Goal: Information Seeking & Learning: Compare options

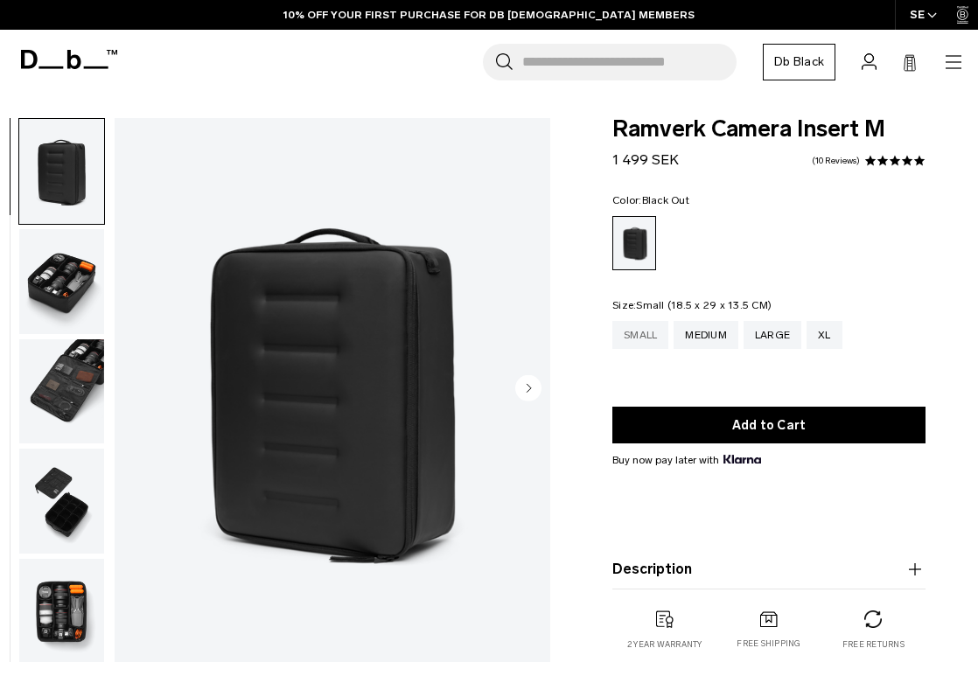
click at [647, 334] on div "Small" at bounding box center [641, 335] width 56 height 28
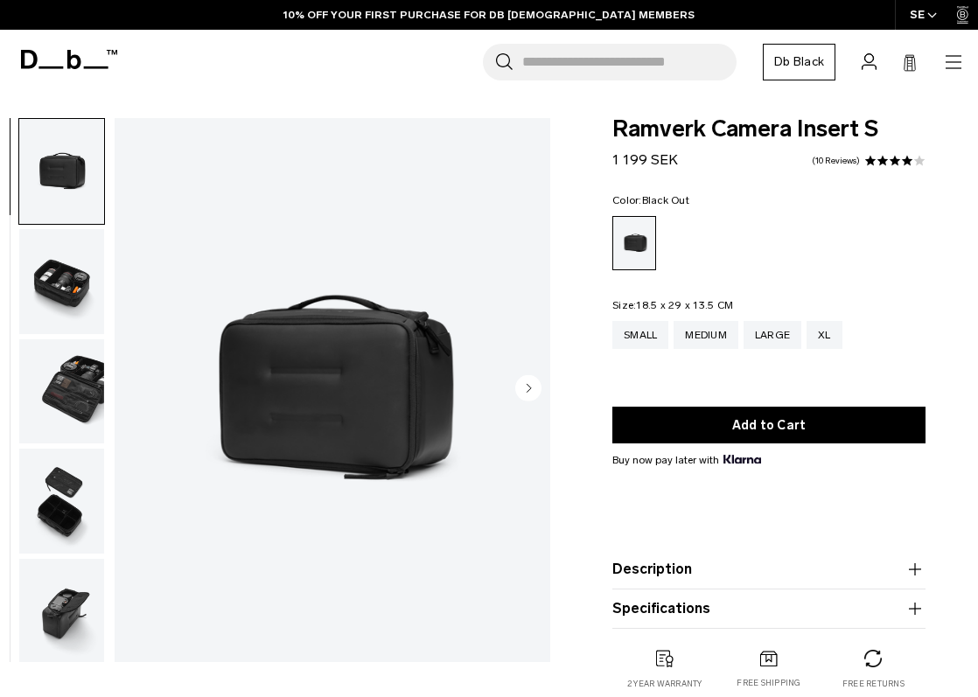
click at [53, 277] on img "button" at bounding box center [61, 281] width 85 height 105
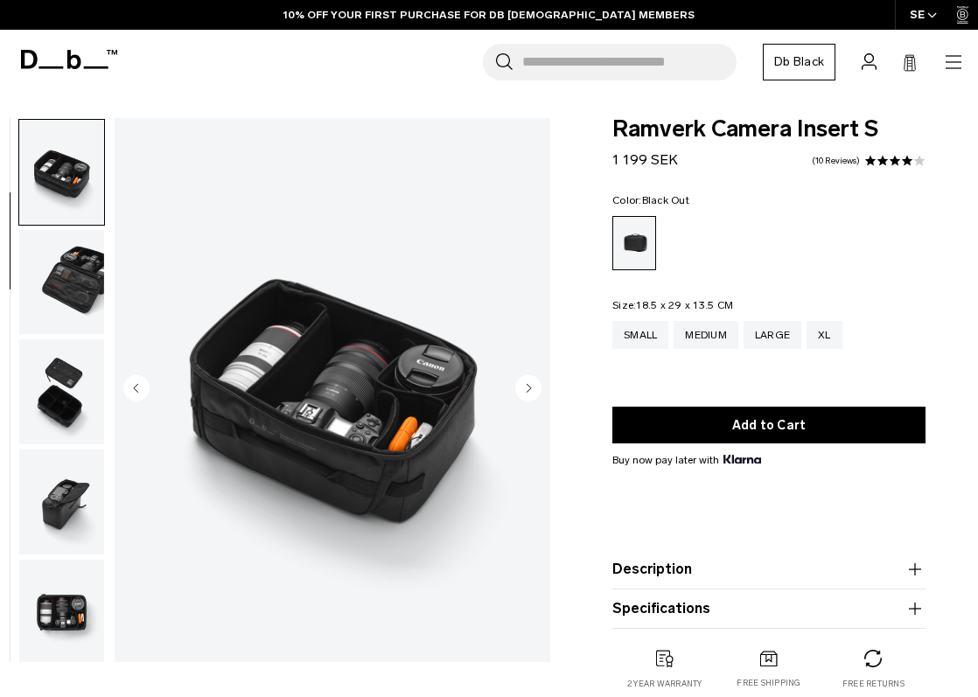
scroll to position [110, 0]
click at [61, 524] on img "button" at bounding box center [61, 501] width 85 height 105
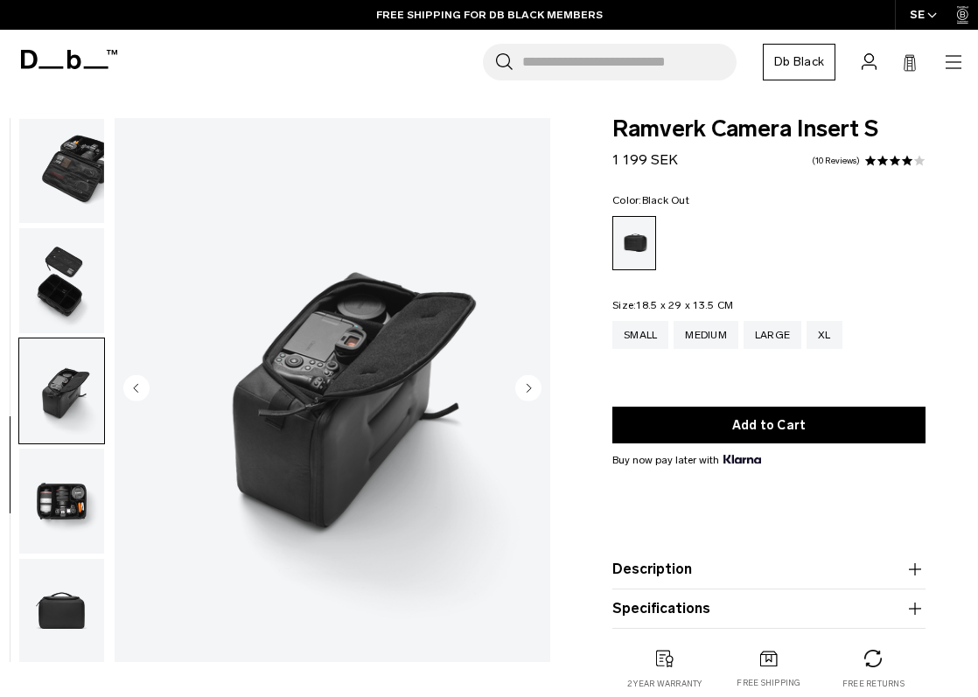
scroll to position [222, 0]
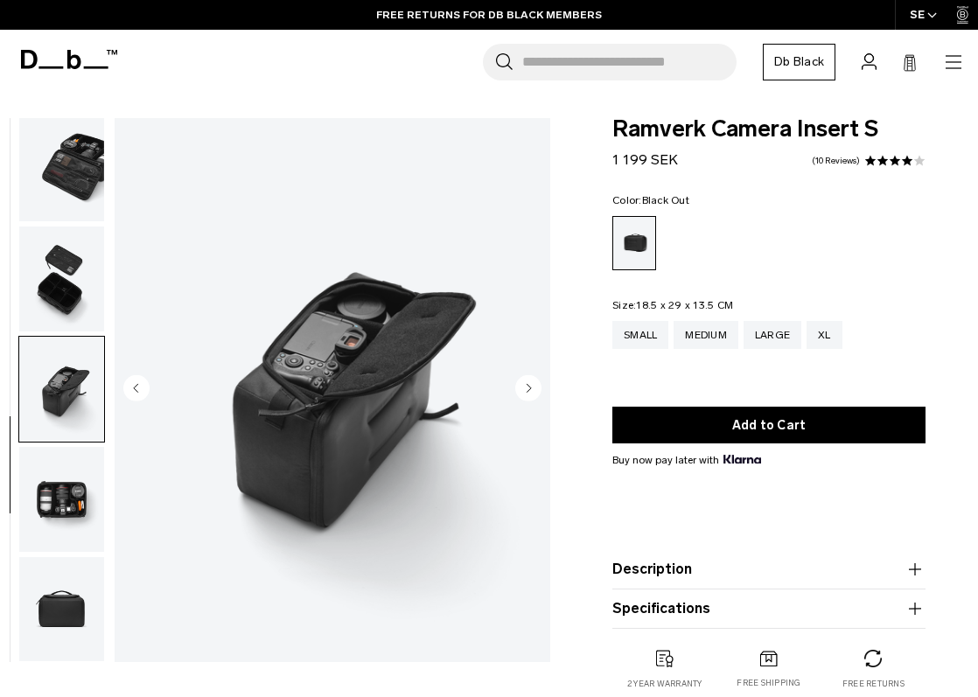
click at [50, 515] on img "button" at bounding box center [61, 499] width 85 height 105
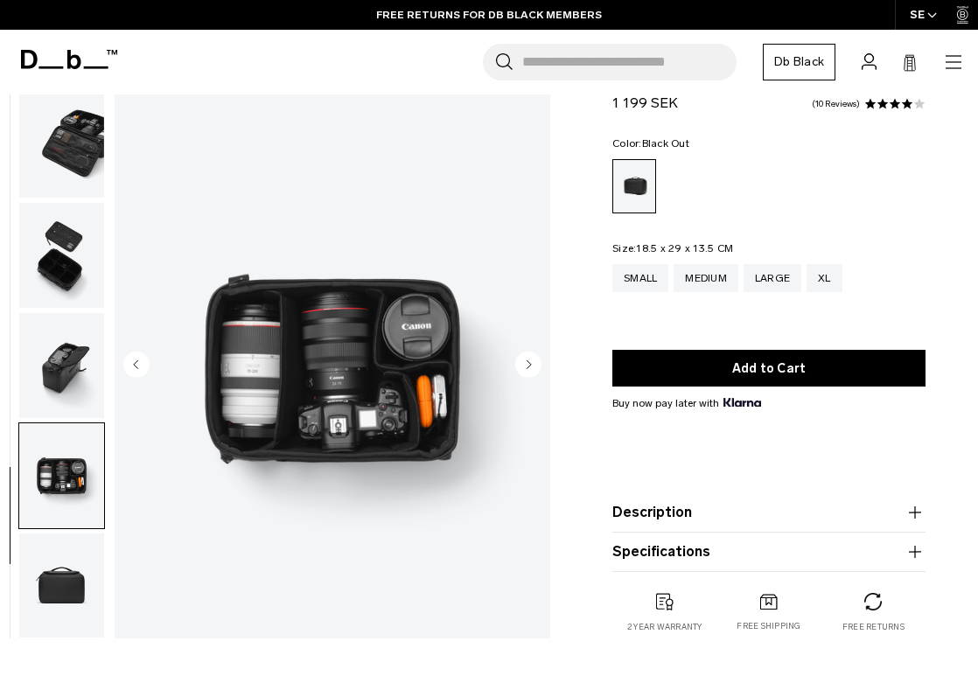
scroll to position [58, 0]
click at [60, 584] on img "button" at bounding box center [61, 586] width 85 height 105
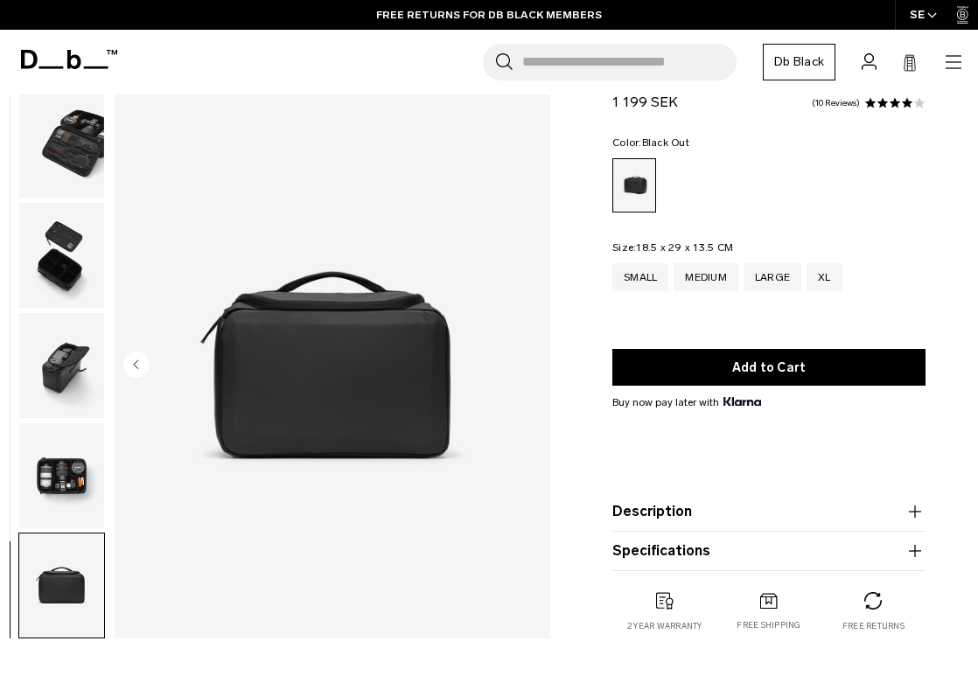
click at [57, 476] on img "button" at bounding box center [61, 476] width 85 height 105
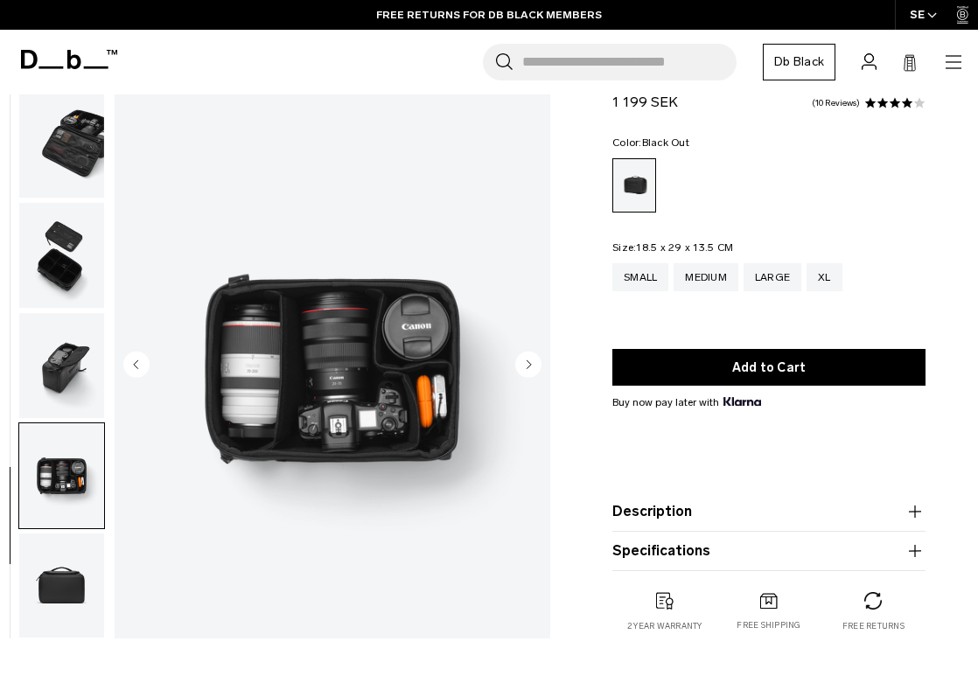
click at [39, 374] on img "button" at bounding box center [61, 365] width 85 height 105
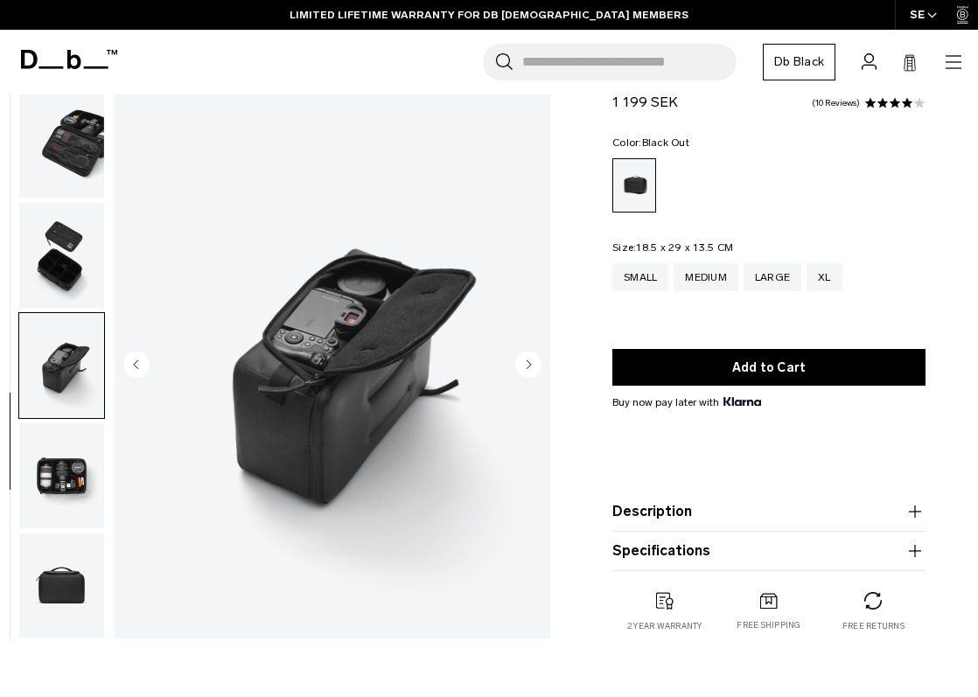
click at [33, 259] on img "button" at bounding box center [61, 255] width 85 height 105
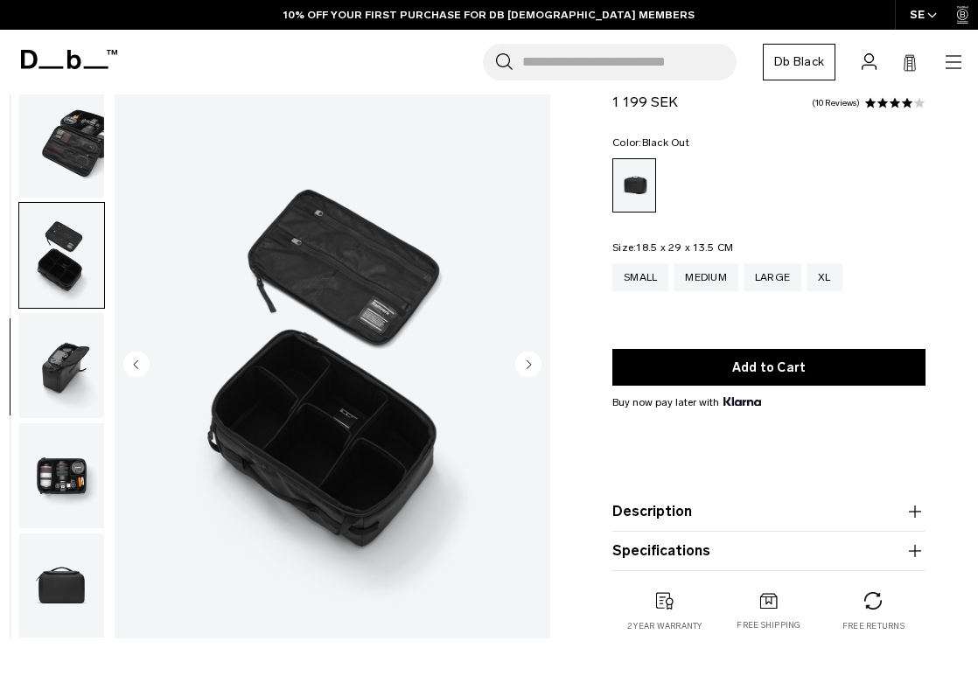
click at [52, 167] on img "button" at bounding box center [61, 146] width 85 height 105
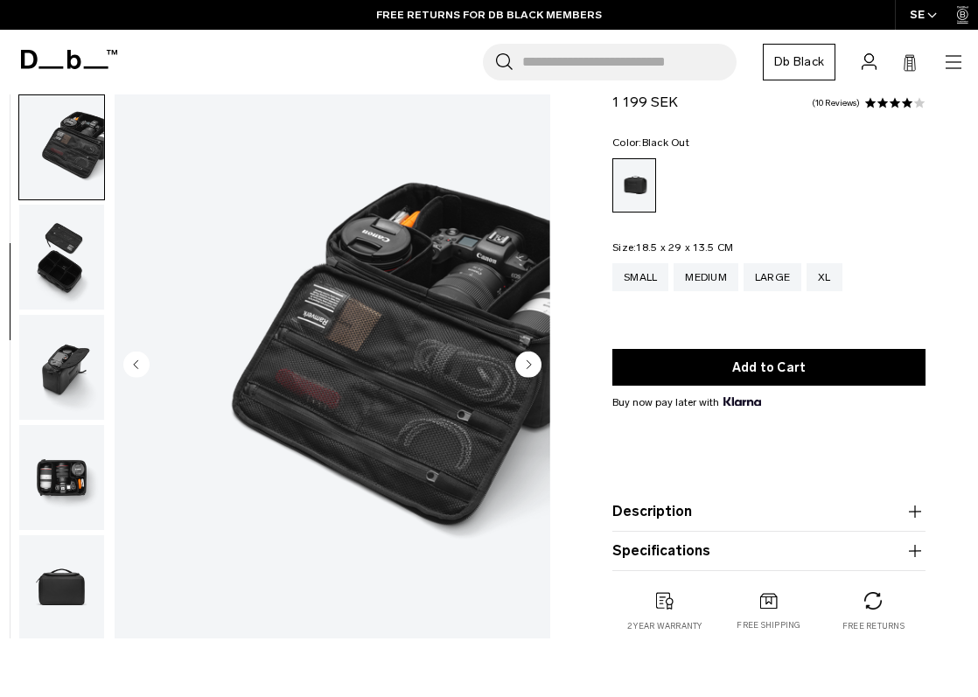
scroll to position [101, 0]
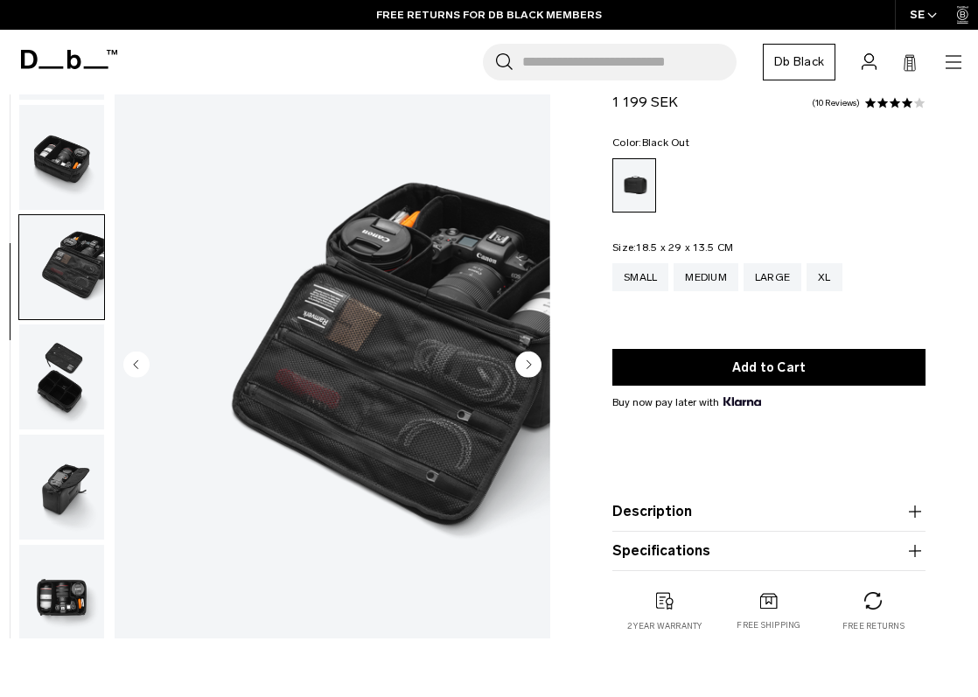
click at [67, 377] on img "button" at bounding box center [61, 377] width 85 height 105
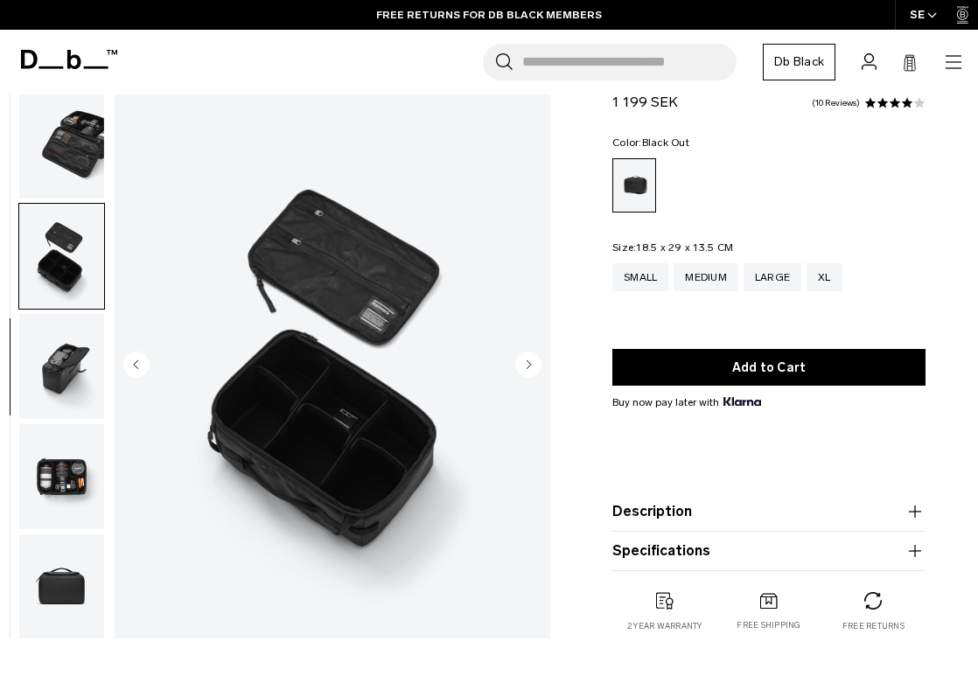
scroll to position [222, 0]
click at [57, 491] on img "button" at bounding box center [61, 476] width 85 height 105
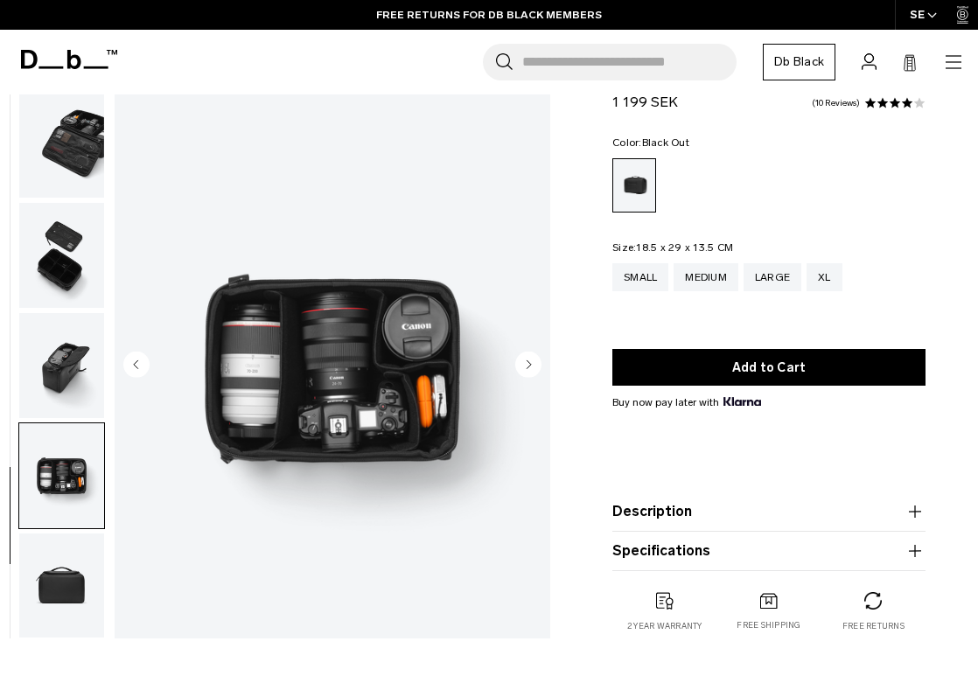
click at [66, 604] on img "button" at bounding box center [61, 586] width 85 height 105
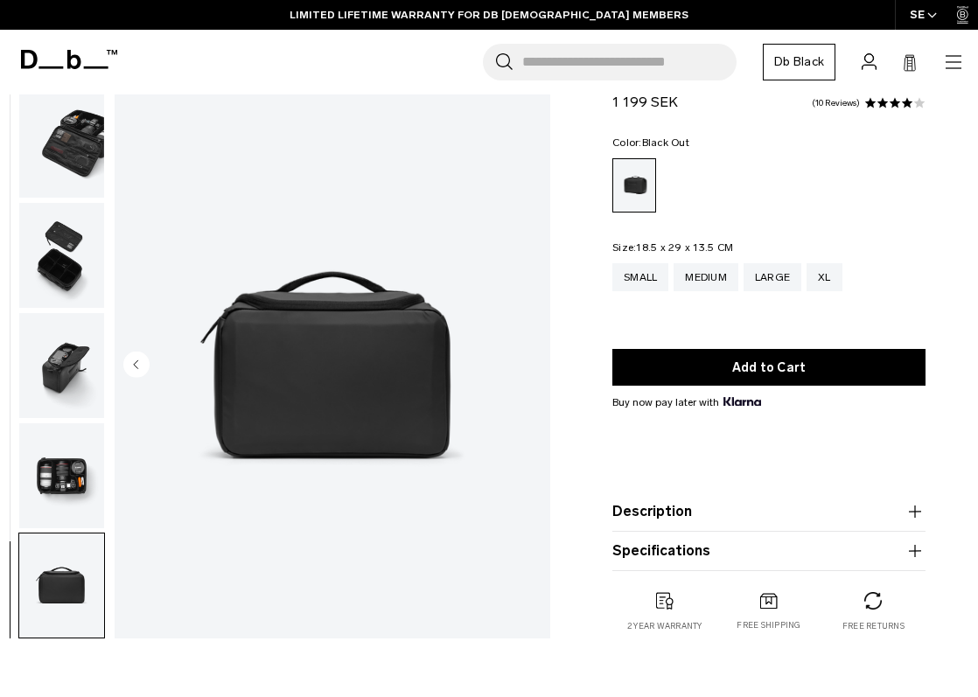
click at [63, 383] on img "button" at bounding box center [61, 365] width 85 height 105
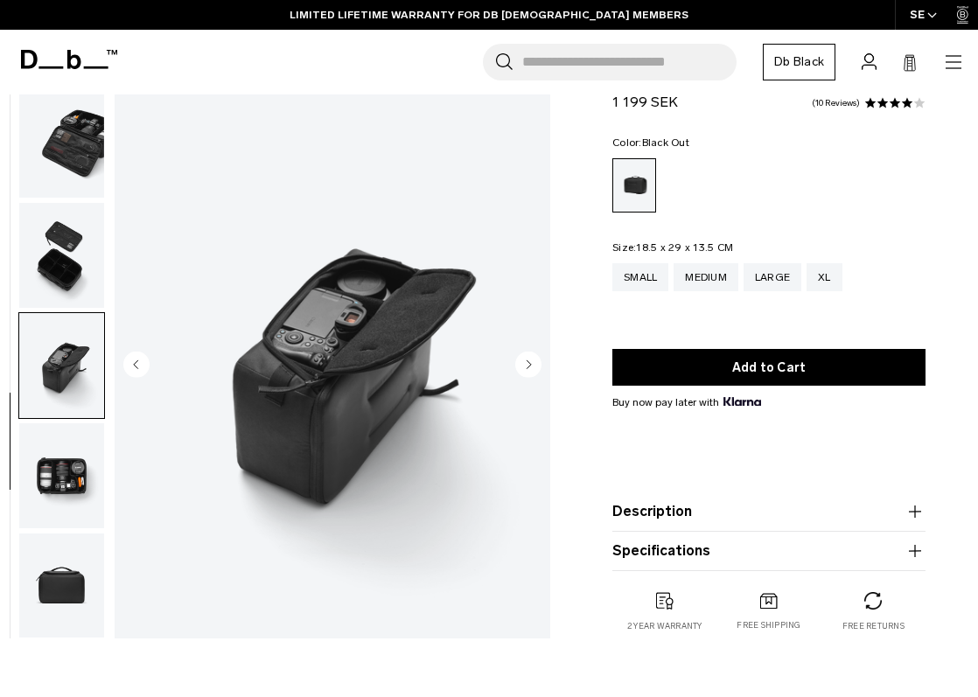
click at [71, 474] on img "button" at bounding box center [61, 476] width 85 height 105
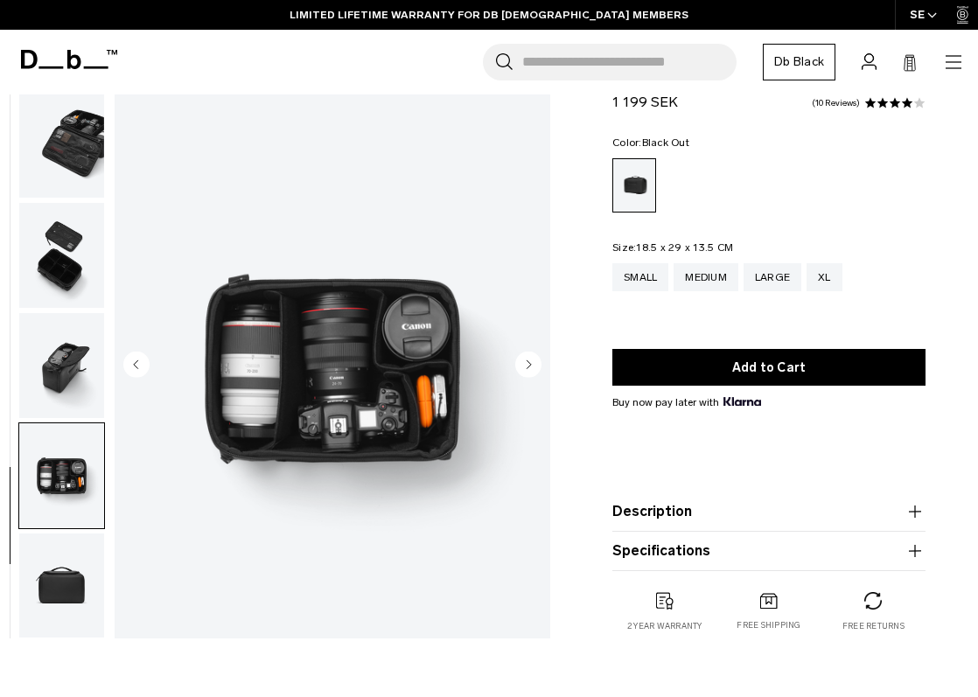
click at [79, 593] on img "button" at bounding box center [61, 586] width 85 height 105
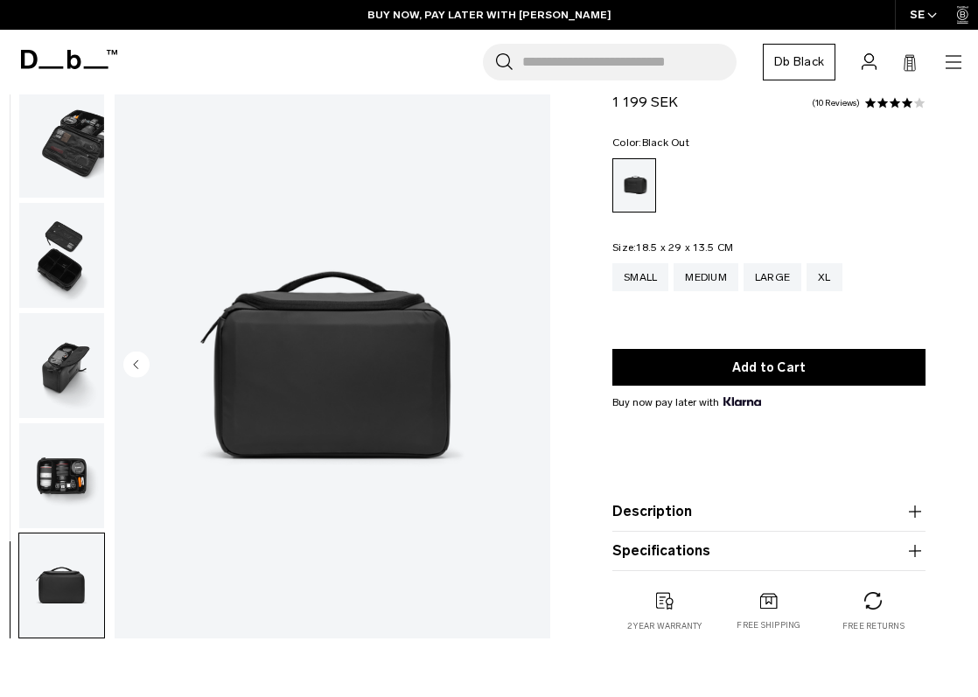
click at [49, 216] on img "button" at bounding box center [61, 255] width 85 height 105
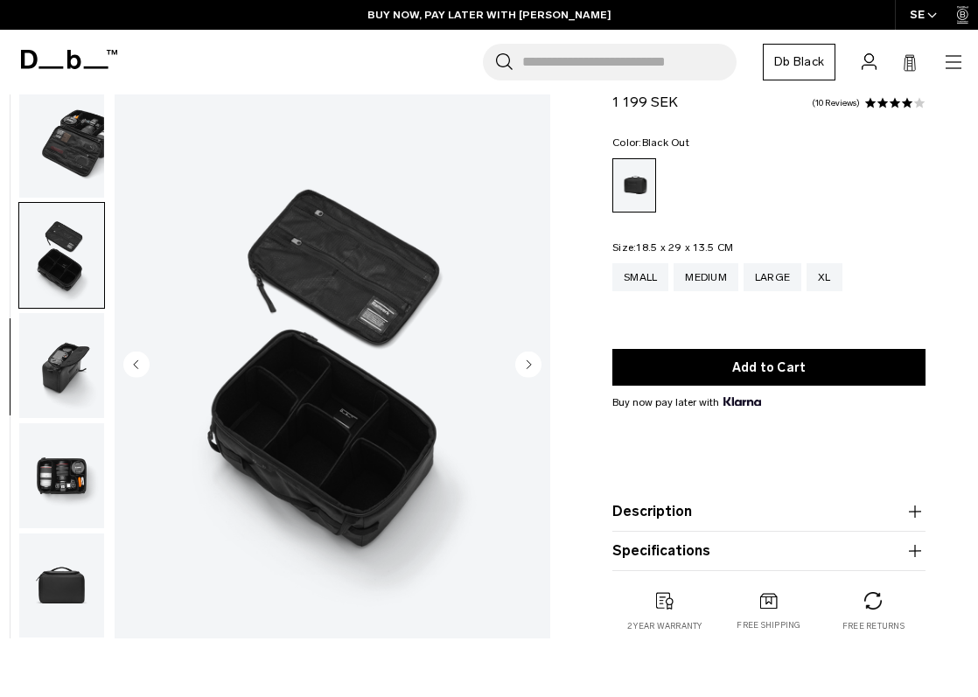
click at [58, 158] on img "button" at bounding box center [61, 146] width 85 height 105
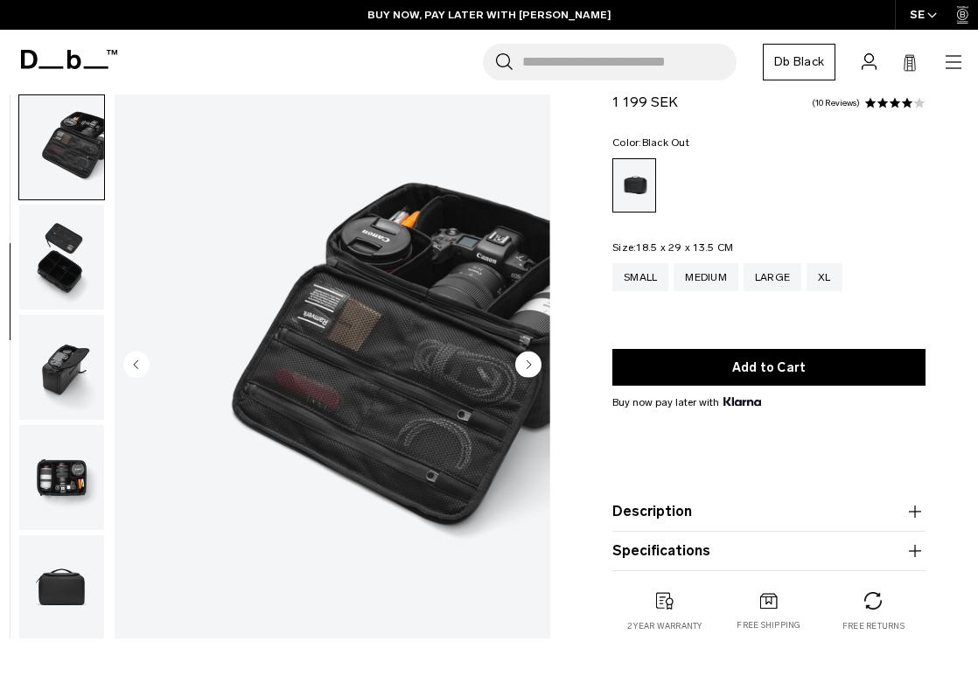
scroll to position [0, 0]
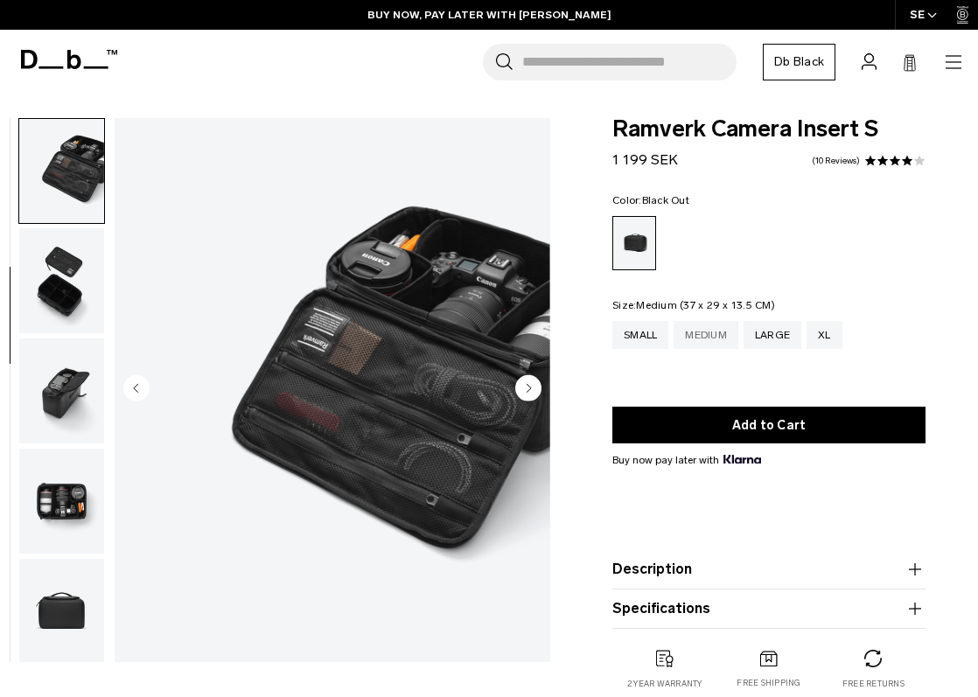
click at [718, 338] on div "Medium" at bounding box center [706, 335] width 65 height 28
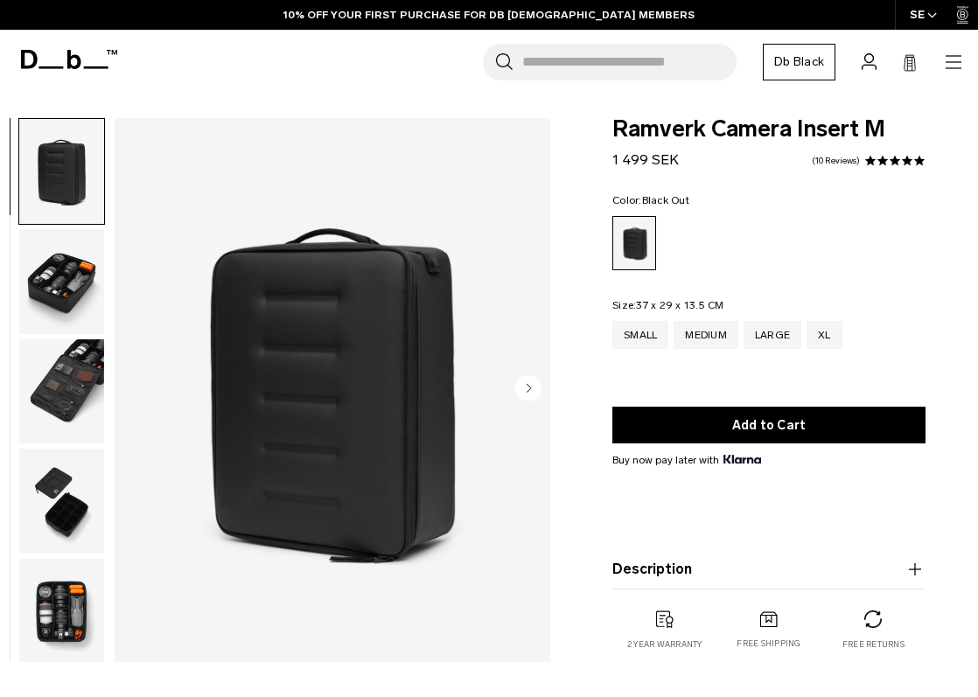
click at [89, 296] on img "button" at bounding box center [61, 281] width 85 height 105
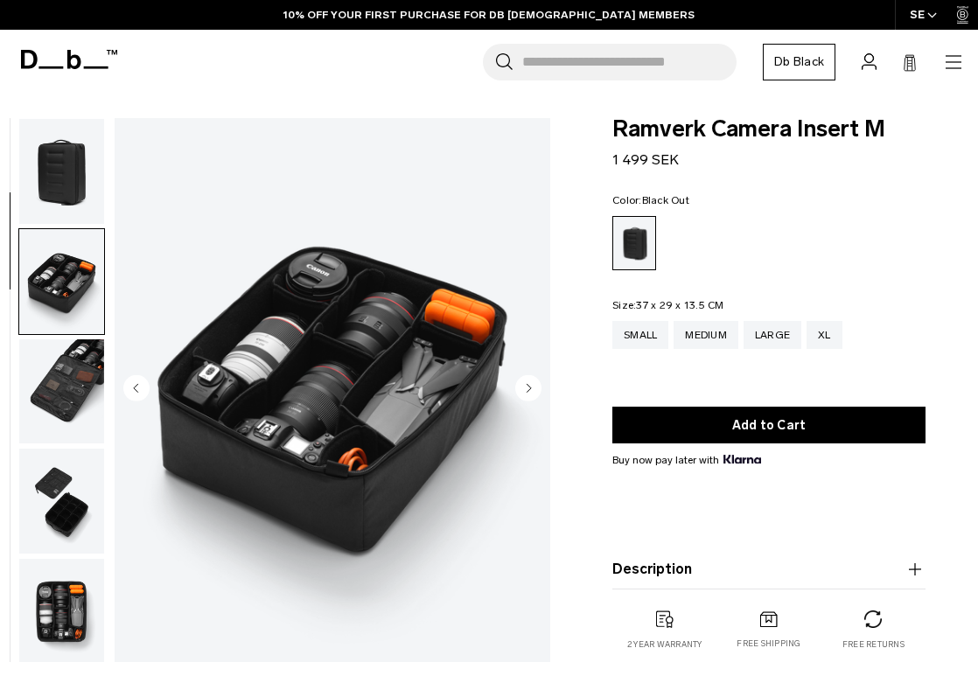
scroll to position [110, 0]
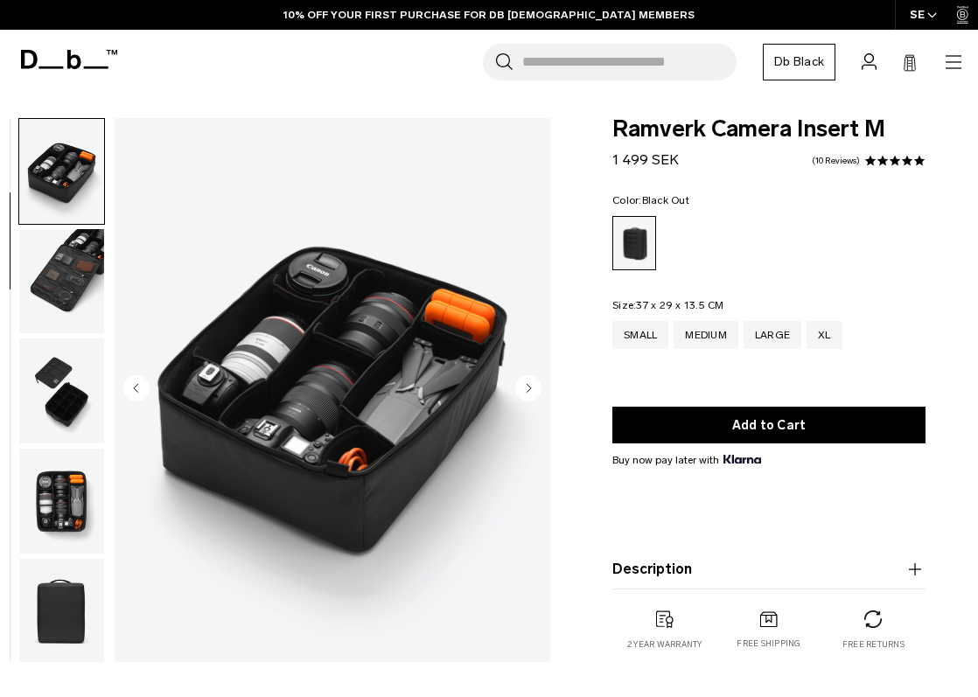
click at [60, 390] on img "button" at bounding box center [61, 391] width 85 height 105
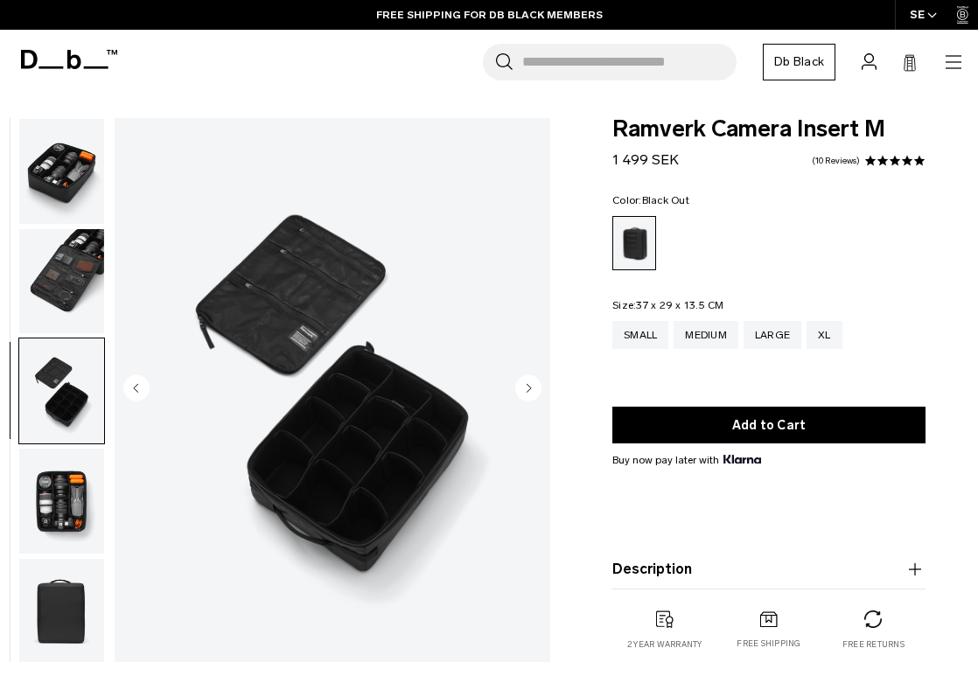
scroll to position [222, 0]
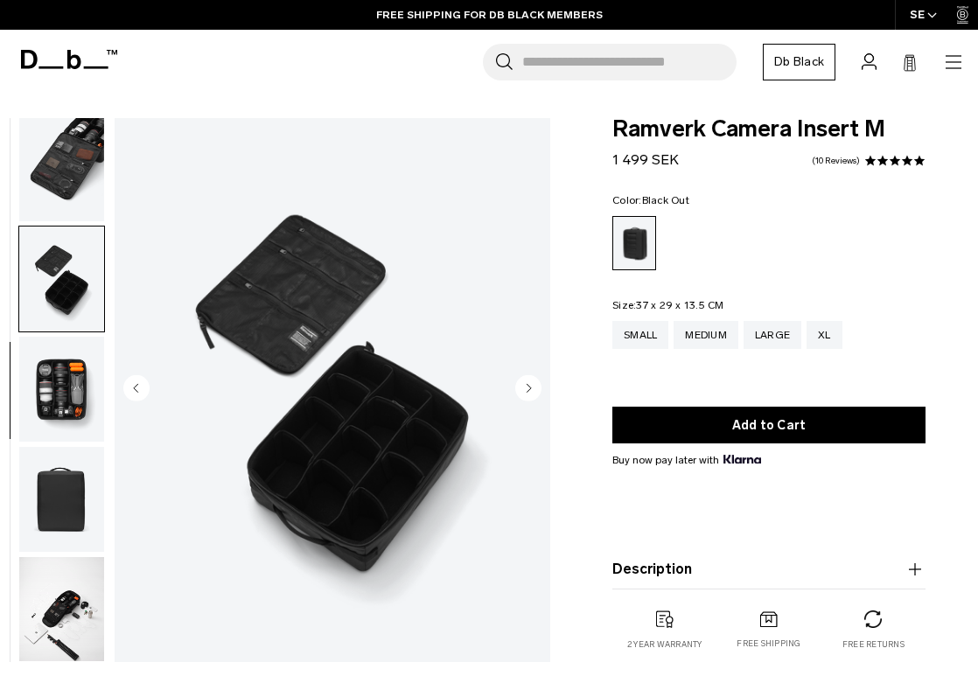
click at [55, 396] on img "button" at bounding box center [61, 389] width 85 height 105
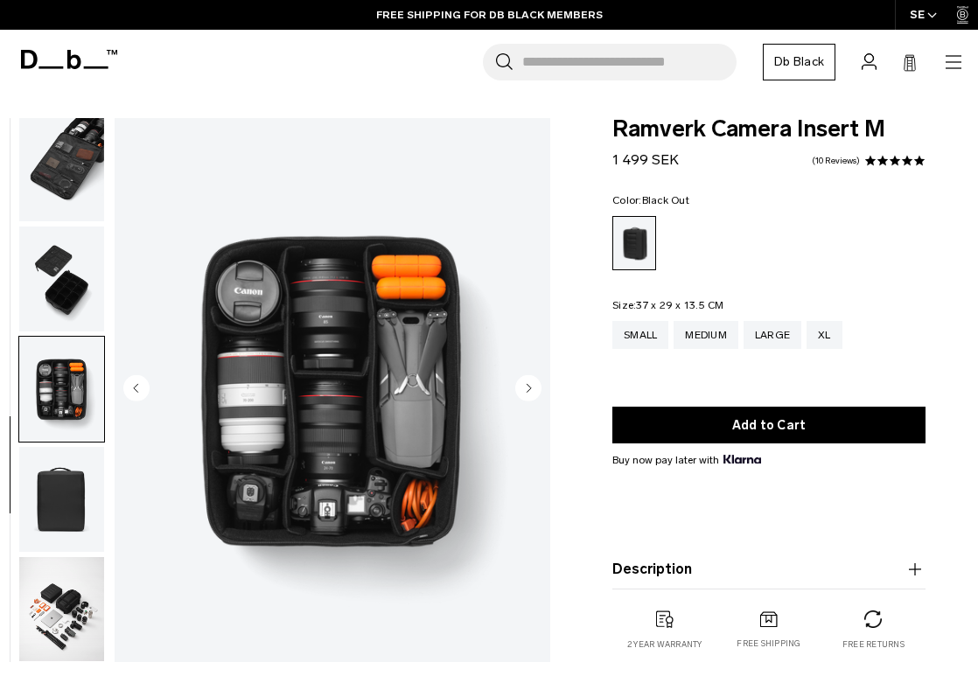
click at [54, 507] on img "button" at bounding box center [61, 499] width 85 height 105
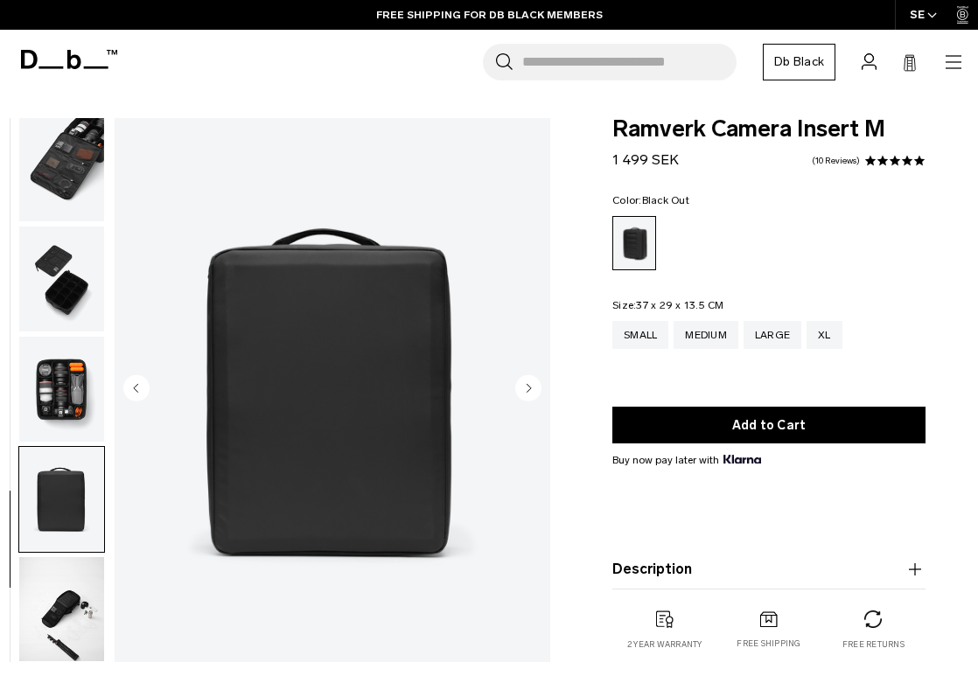
click at [61, 605] on img "button" at bounding box center [61, 609] width 85 height 105
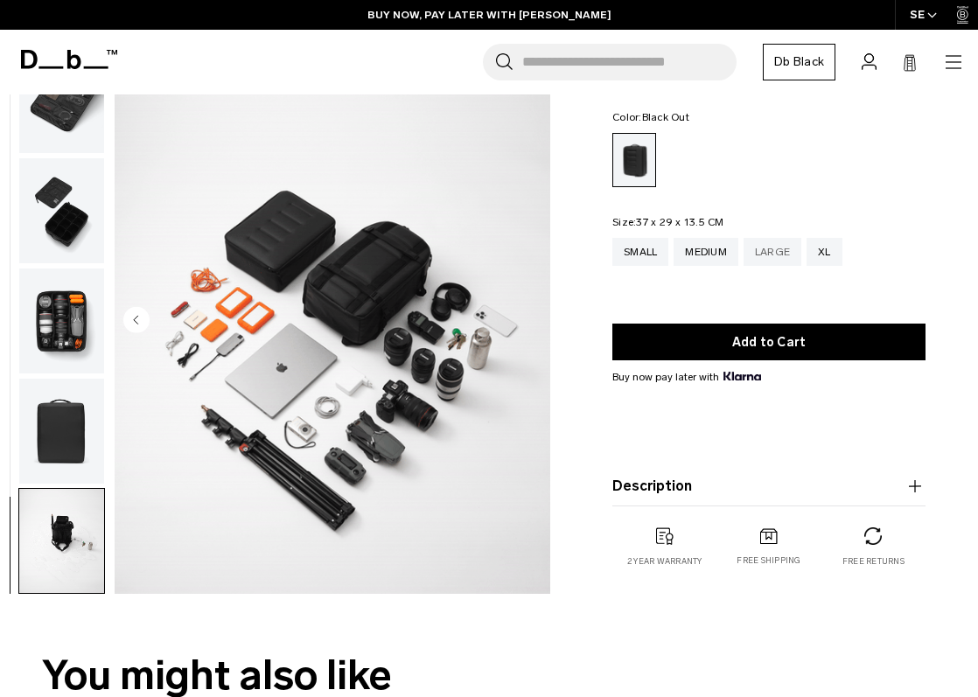
scroll to position [74, 0]
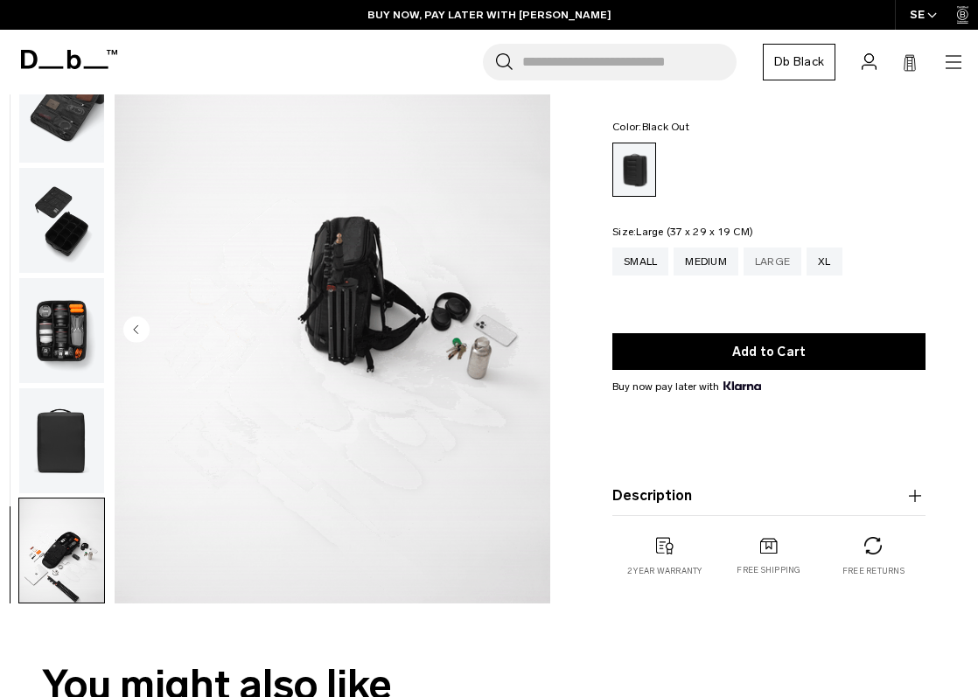
click at [774, 262] on div "Large" at bounding box center [773, 262] width 58 height 28
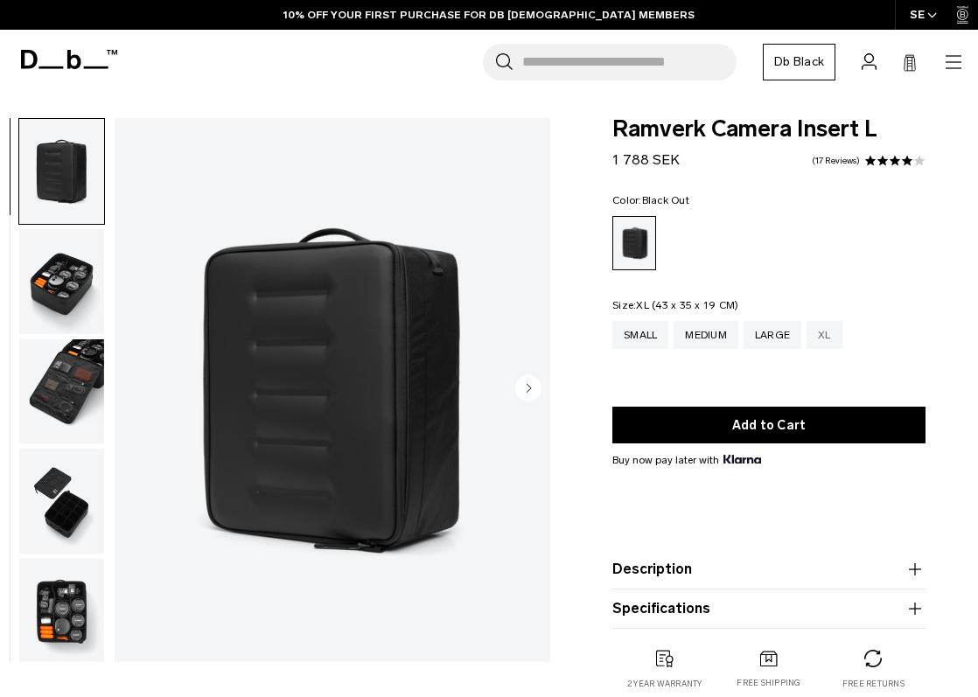
click at [830, 347] on div "XL" at bounding box center [825, 335] width 36 height 28
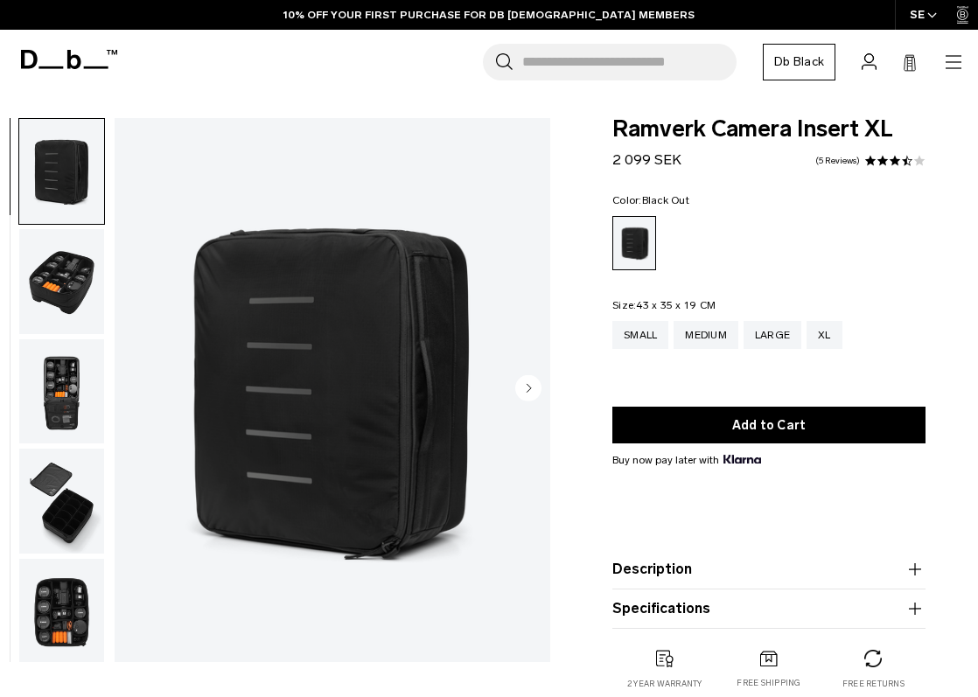
click at [63, 394] on img "button" at bounding box center [61, 392] width 85 height 105
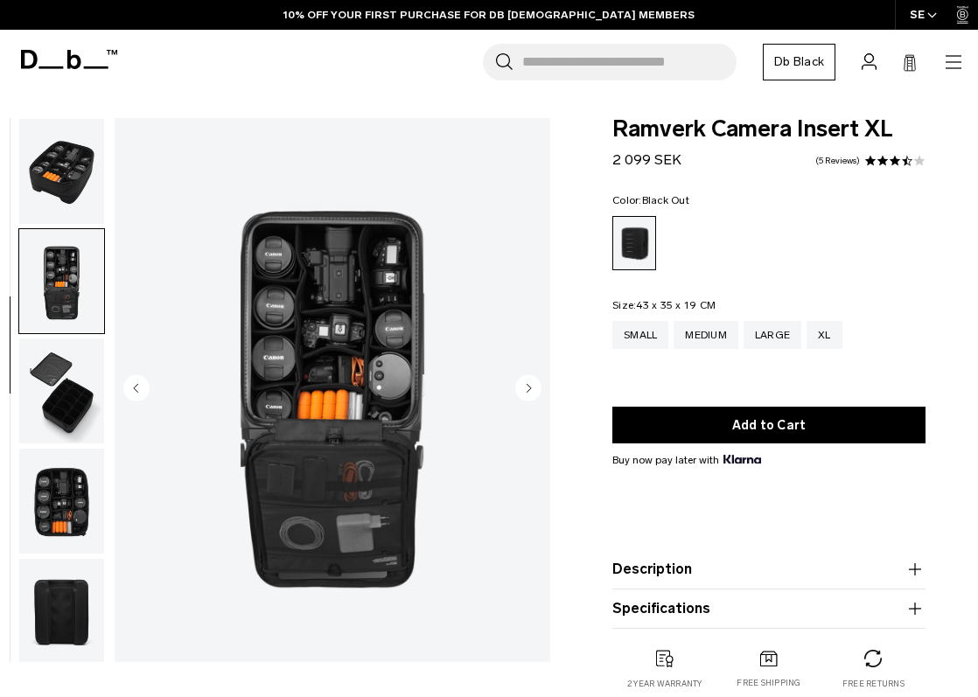
scroll to position [112, 0]
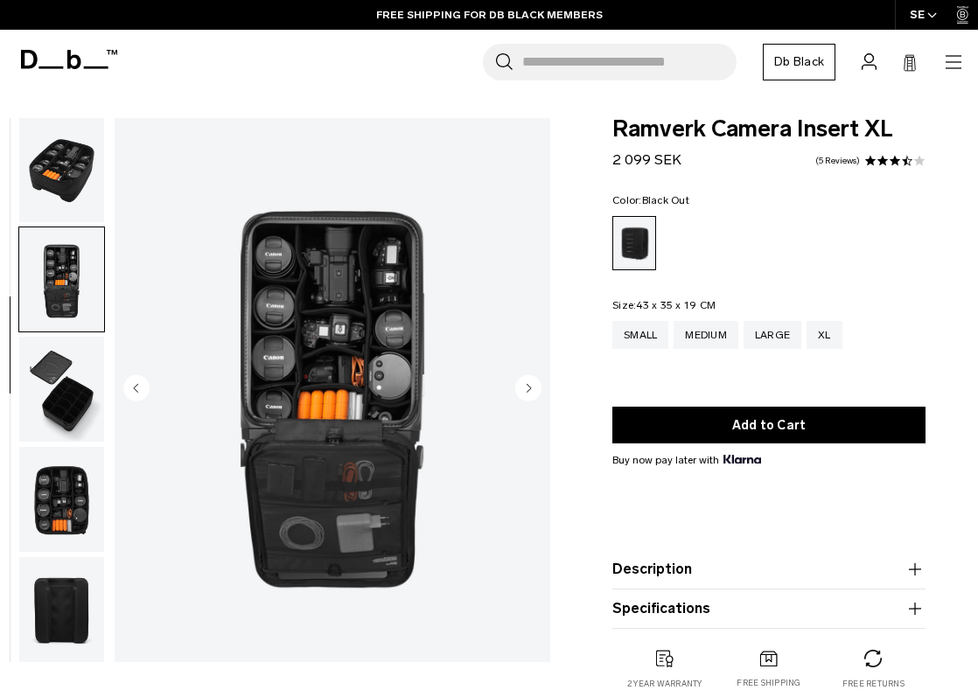
click at [71, 526] on img "button" at bounding box center [61, 499] width 85 height 105
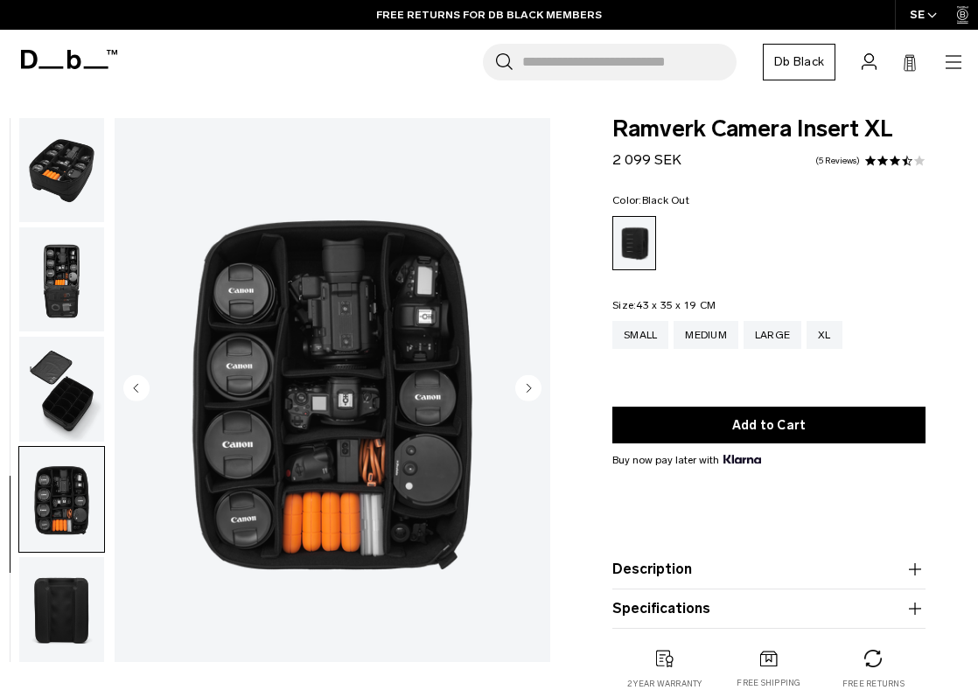
click at [53, 271] on img "button" at bounding box center [61, 280] width 85 height 105
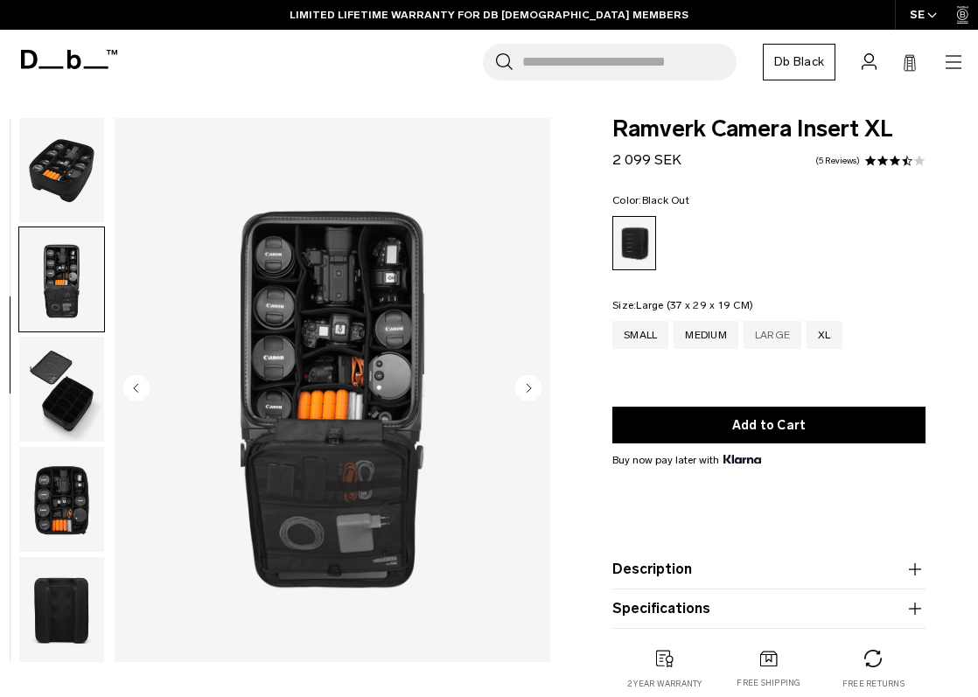
click at [790, 333] on div "Large" at bounding box center [773, 335] width 58 height 28
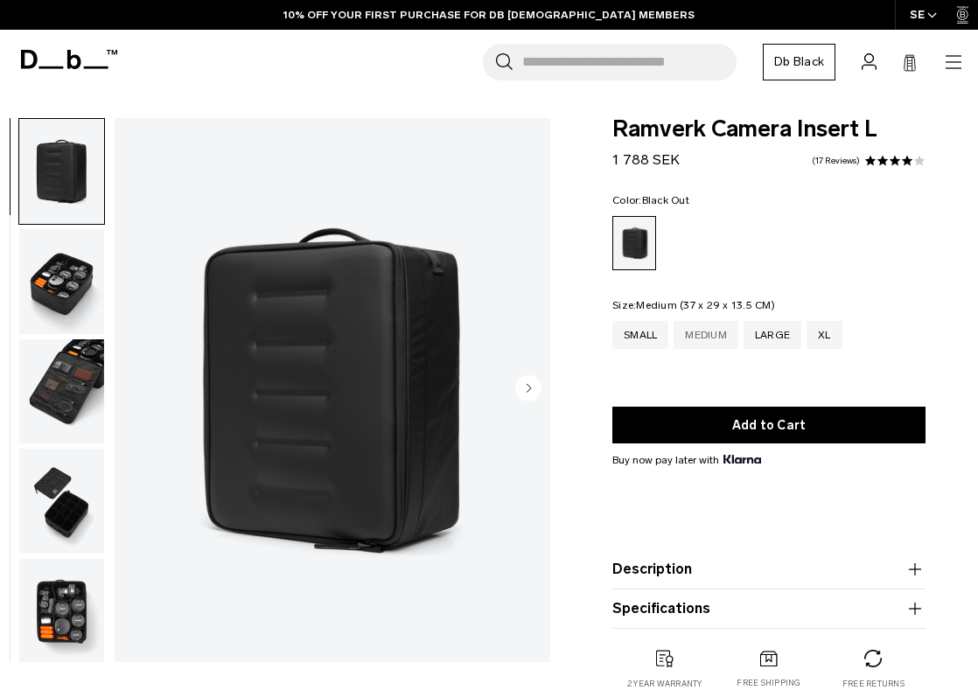
click at [706, 343] on div "Medium" at bounding box center [706, 335] width 65 height 28
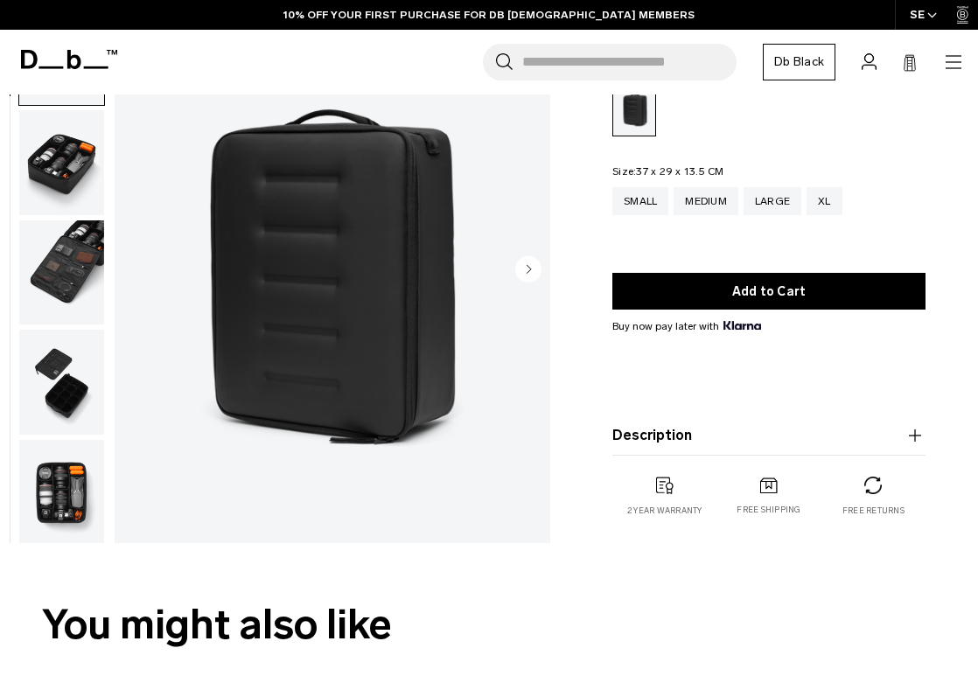
scroll to position [56, 0]
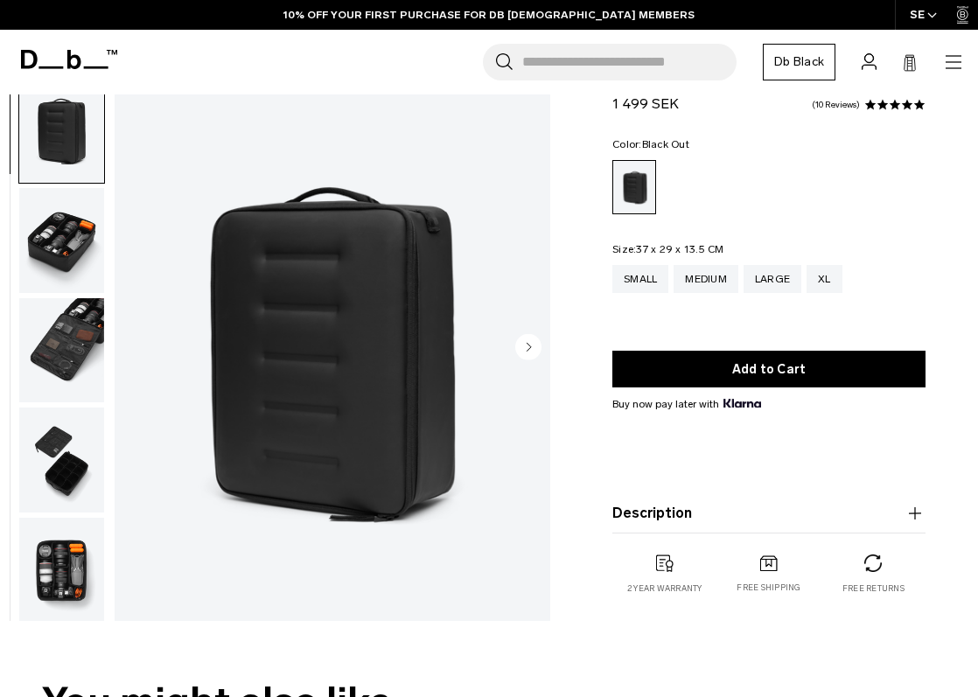
click at [524, 339] on circle "Next slide" at bounding box center [528, 347] width 26 height 26
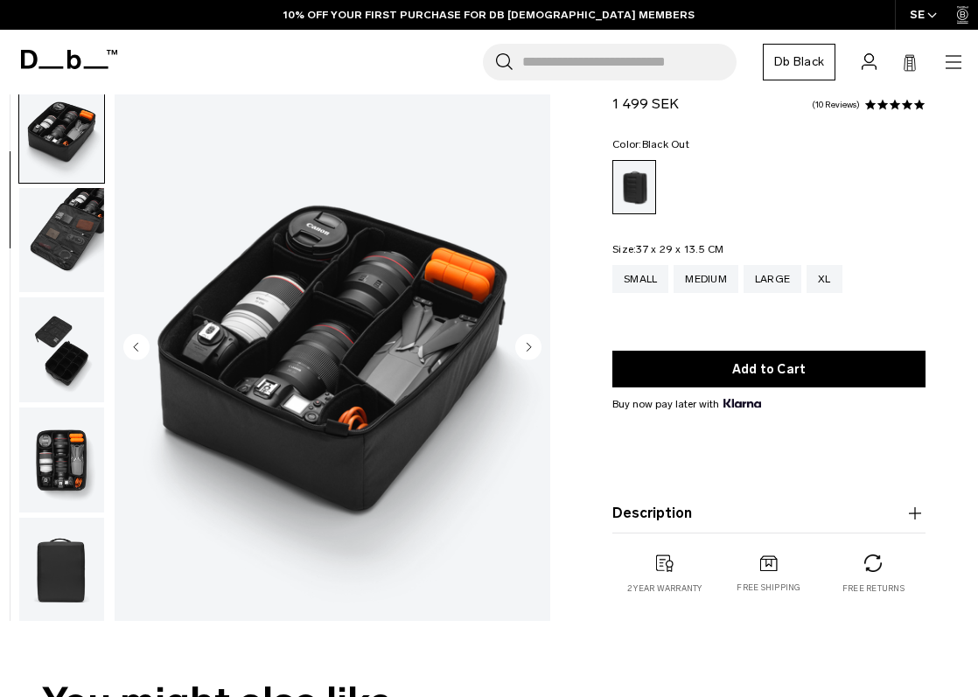
click at [524, 339] on circle "Next slide" at bounding box center [528, 347] width 26 height 26
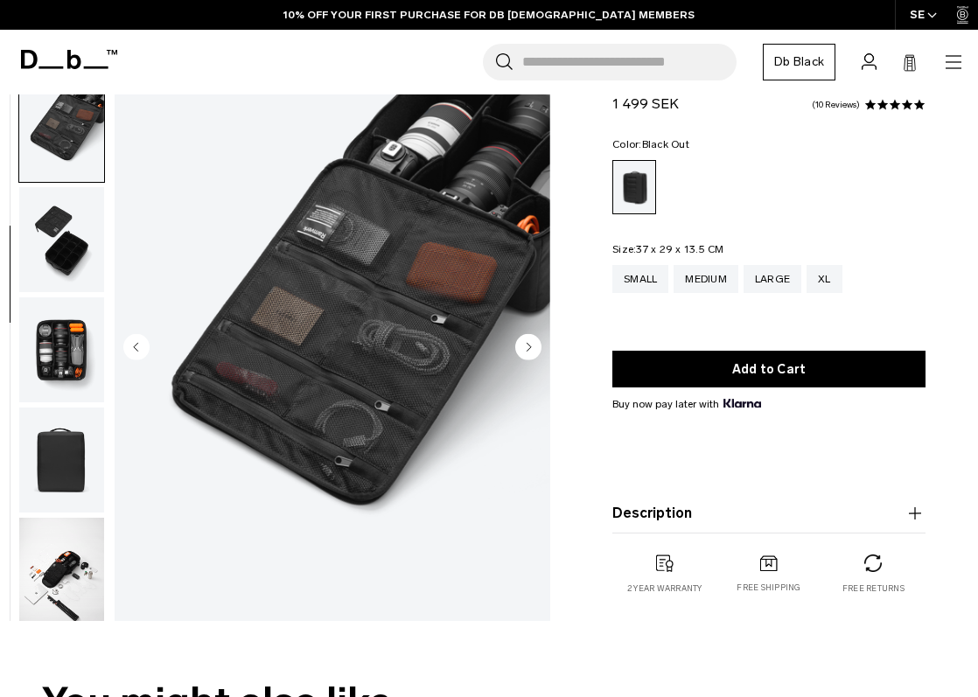
click at [524, 339] on circle "Next slide" at bounding box center [528, 347] width 26 height 26
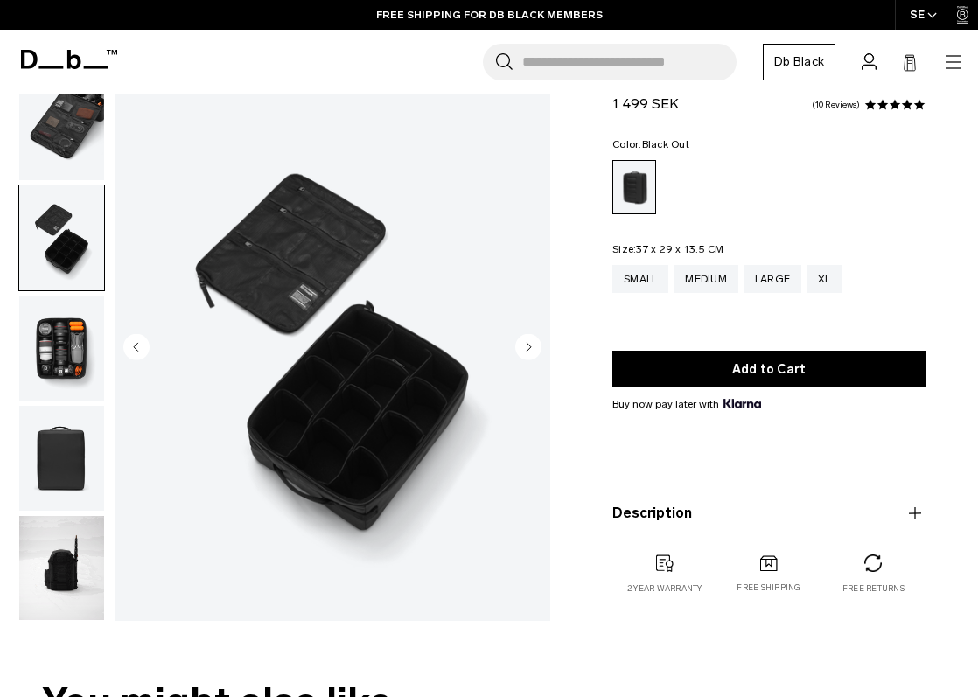
click at [524, 339] on circle "Next slide" at bounding box center [528, 347] width 26 height 26
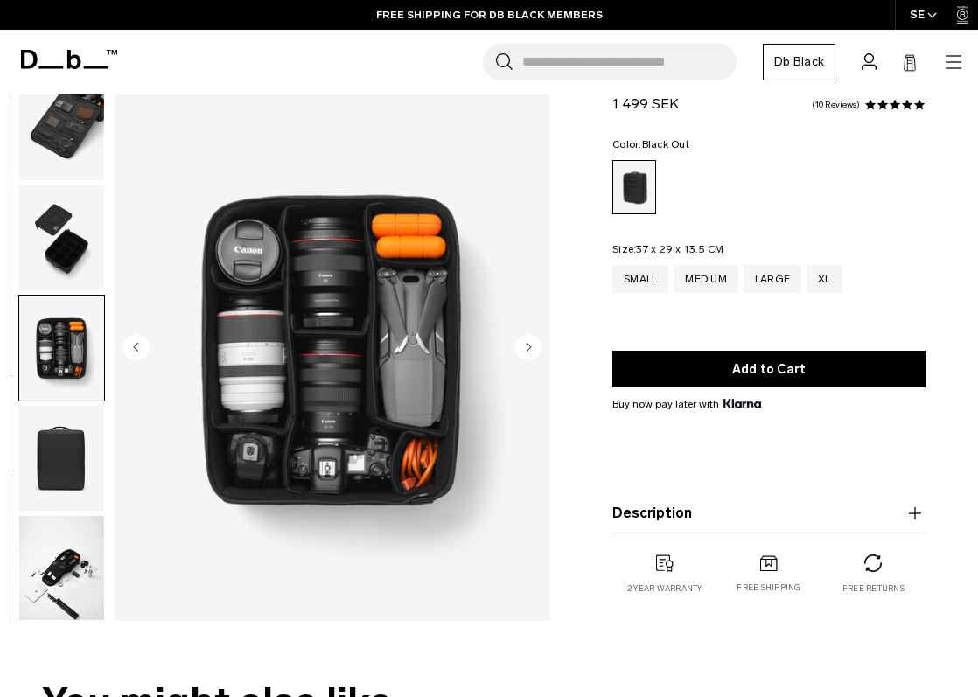
click at [524, 339] on circle "Next slide" at bounding box center [528, 347] width 26 height 26
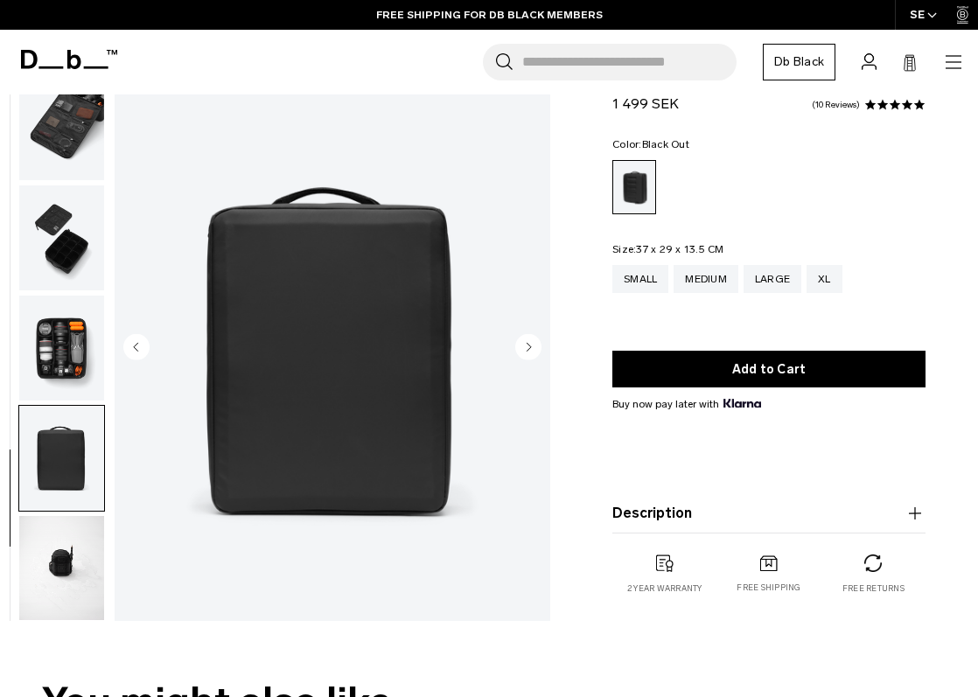
click at [524, 339] on circle "Next slide" at bounding box center [528, 347] width 26 height 26
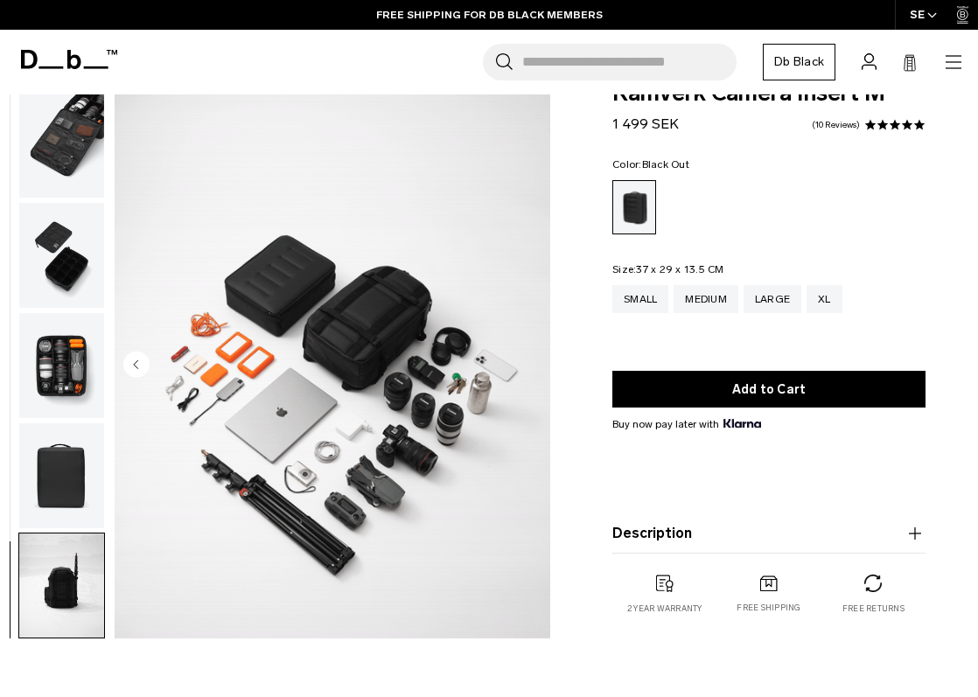
scroll to position [32, 0]
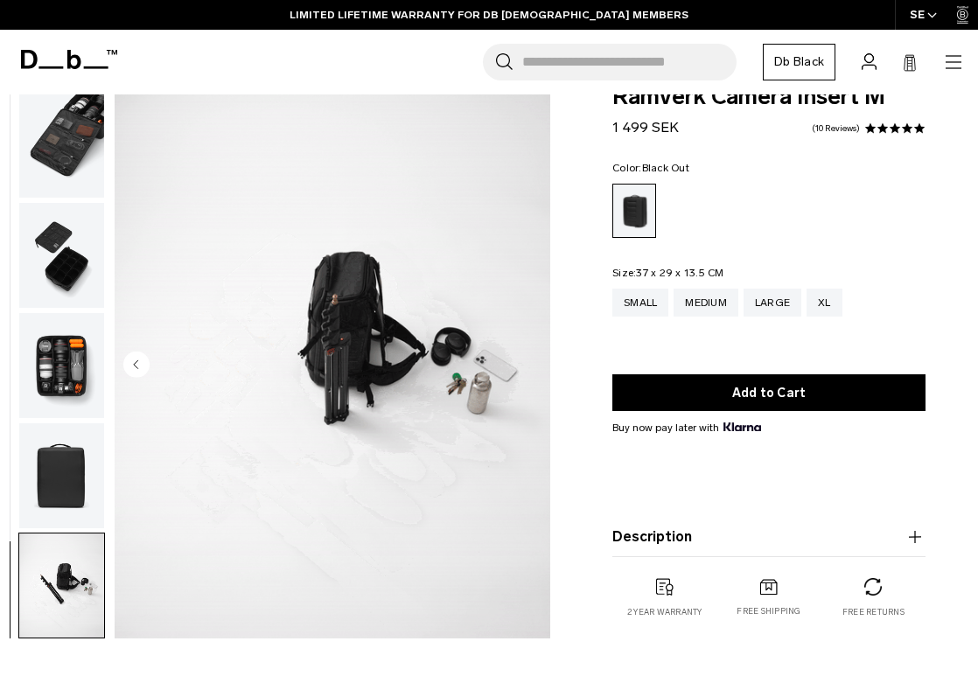
click at [81, 150] on img "button" at bounding box center [61, 146] width 85 height 105
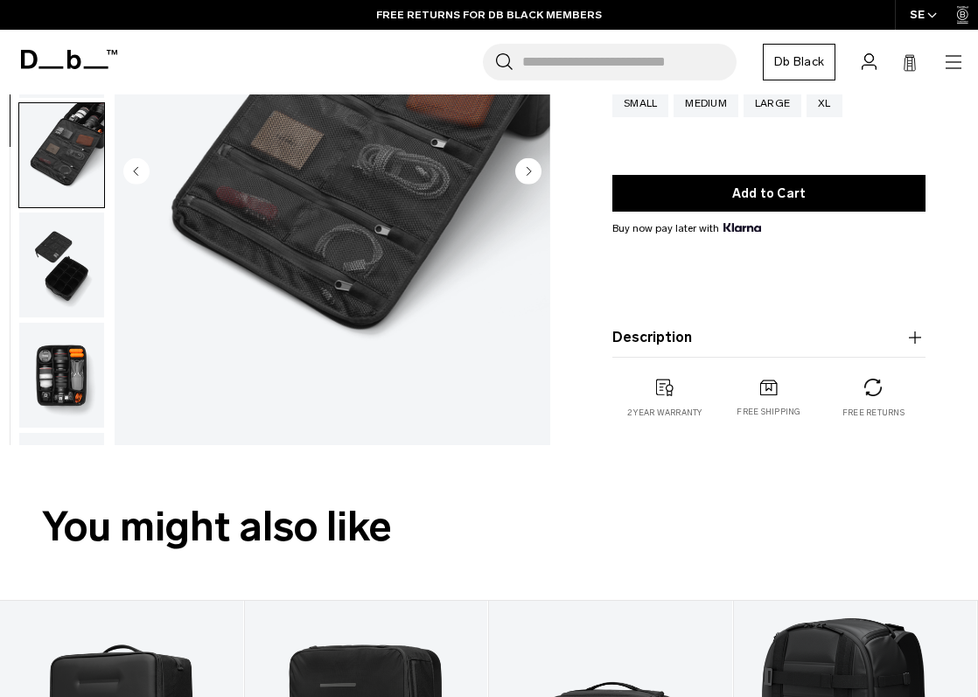
scroll to position [0, 0]
